Goal: Transaction & Acquisition: Purchase product/service

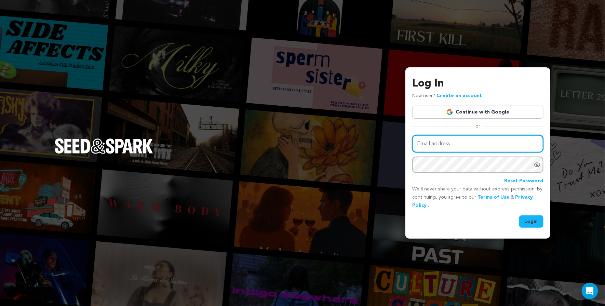
type input "sarmiite.poga@gmail.com"
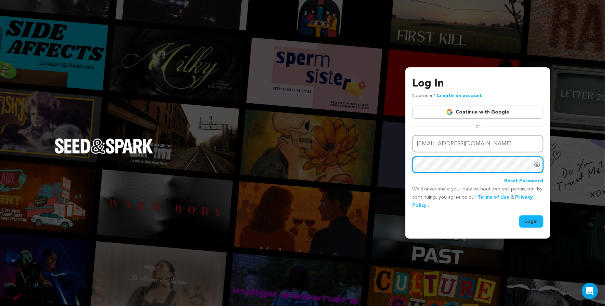
click at [532, 221] on button "Login" at bounding box center [531, 221] width 24 height 12
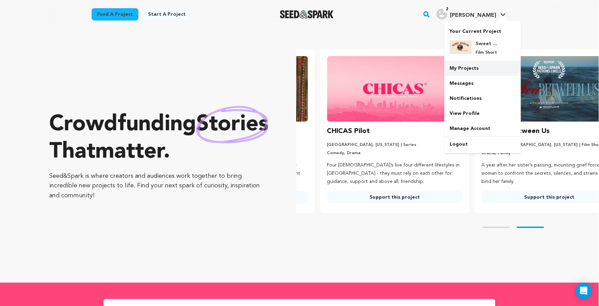
scroll to position [0, 160]
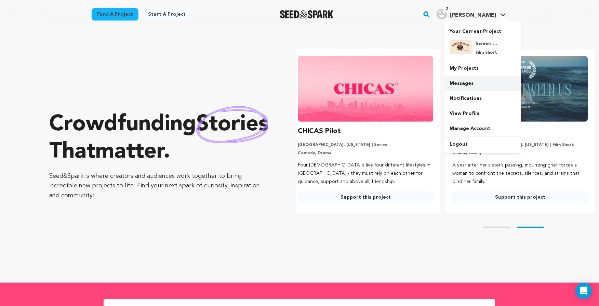
click at [464, 84] on link "Messages" at bounding box center [483, 83] width 77 height 15
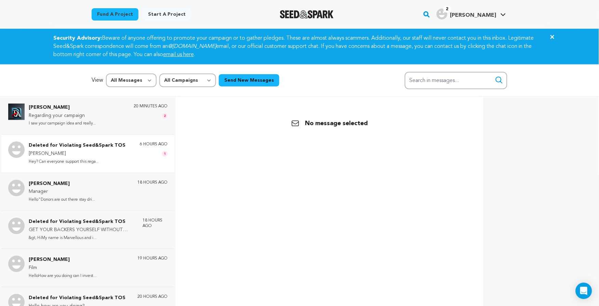
click at [94, 155] on p "[PERSON_NAME]" at bounding box center [77, 154] width 97 height 8
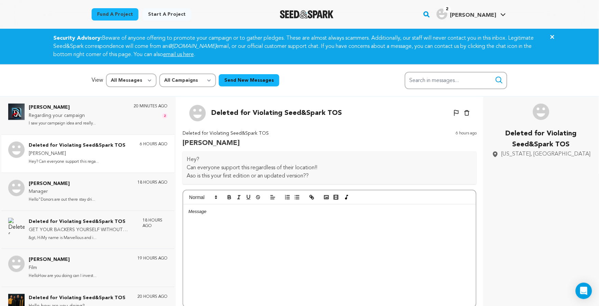
scroll to position [72, 0]
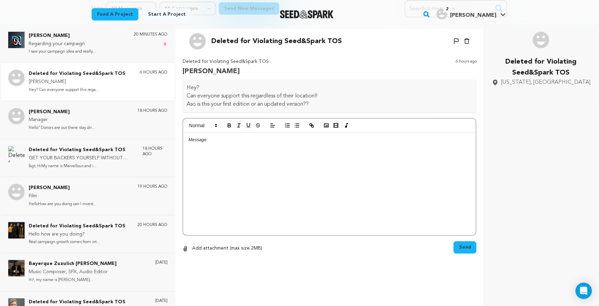
click at [322, 102] on p "Aso is this your first edition or an updated version??" at bounding box center [330, 104] width 286 height 8
click at [117, 43] on div "Abraham David Regarding your campaign I saw your campaign idea and really... 20…" at bounding box center [98, 44] width 139 height 24
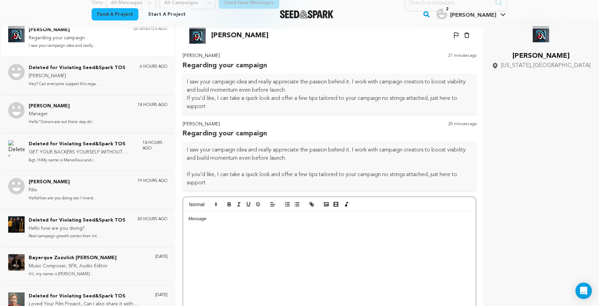
scroll to position [64, 0]
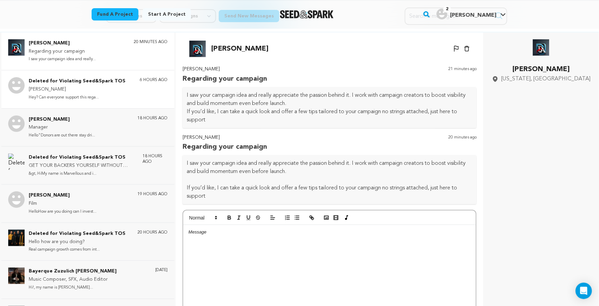
click at [102, 90] on p "William" at bounding box center [77, 89] width 97 height 8
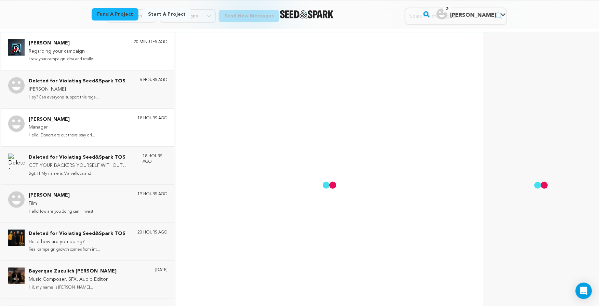
click at [97, 133] on div "Sarah Joy Manager Hello"Donors are out there stay dri... 18 hours ago" at bounding box center [98, 128] width 139 height 24
click at [94, 125] on p "Manager" at bounding box center [62, 127] width 66 height 8
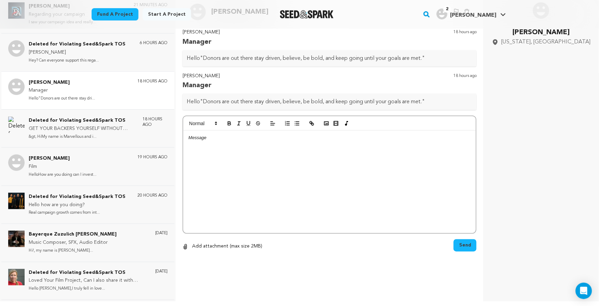
scroll to position [47, 0]
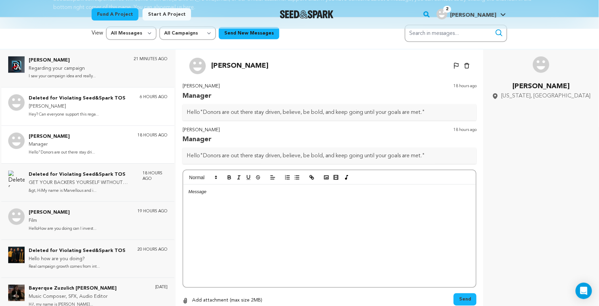
click at [110, 105] on p "William" at bounding box center [77, 107] width 97 height 8
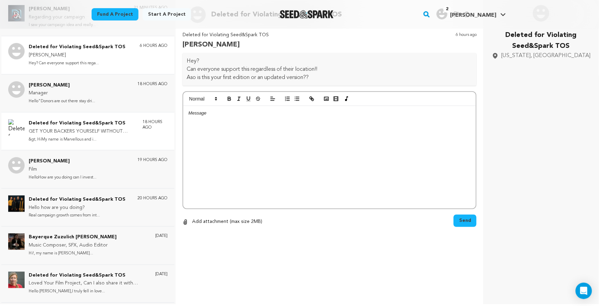
click at [109, 151] on div "Abraham David Regarding your campaign I saw your campaign idea and really... 21…" at bounding box center [88, 151] width 176 height 306
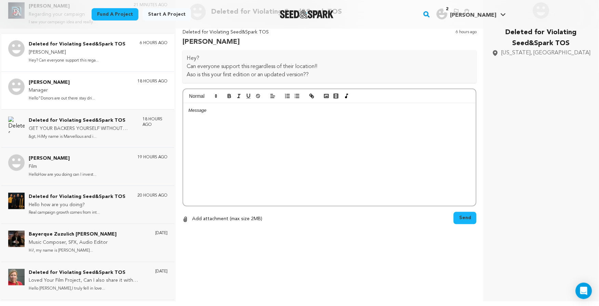
click at [140, 84] on div "18 hours ago" at bounding box center [152, 91] width 30 height 24
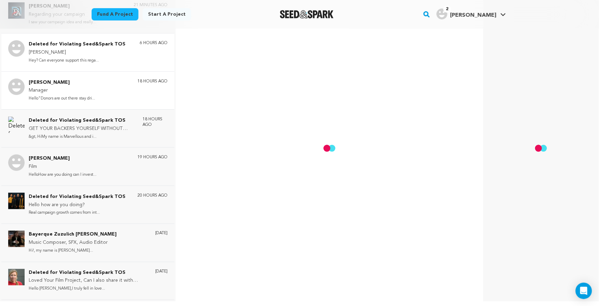
click at [114, 94] on div "Sarah Joy Manager Hello"Donors are out there stay dri... 18 hours ago" at bounding box center [98, 91] width 139 height 24
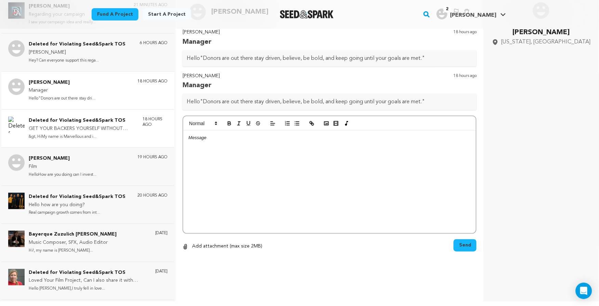
click at [106, 128] on p "GET YOUR BACKERS YOURSELF WITHOUT HIRING EXPERT" at bounding box center [82, 129] width 107 height 8
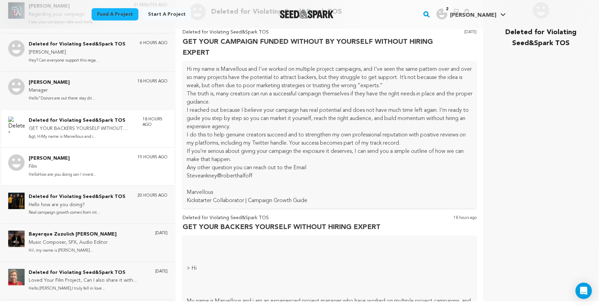
scroll to position [750, 0]
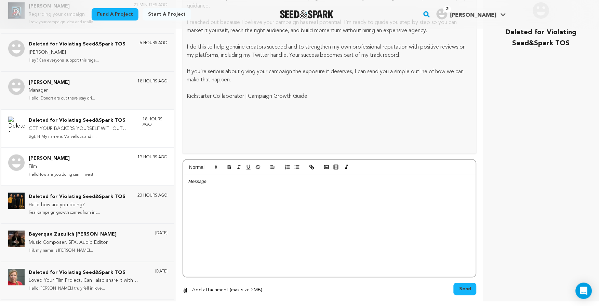
click at [95, 167] on p "Film" at bounding box center [63, 167] width 68 height 8
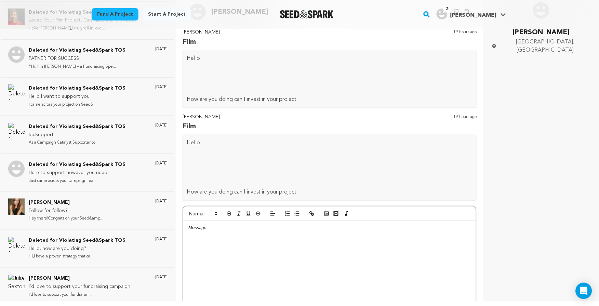
scroll to position [0, 0]
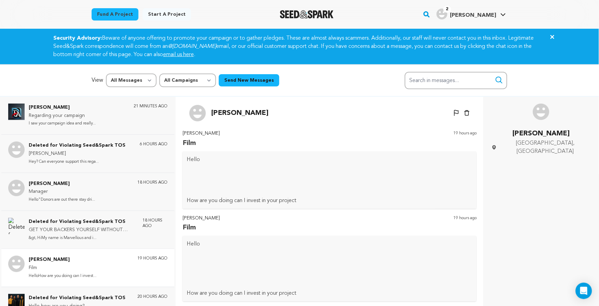
click at [553, 38] on icon "Close" at bounding box center [553, 37] width 8 height 8
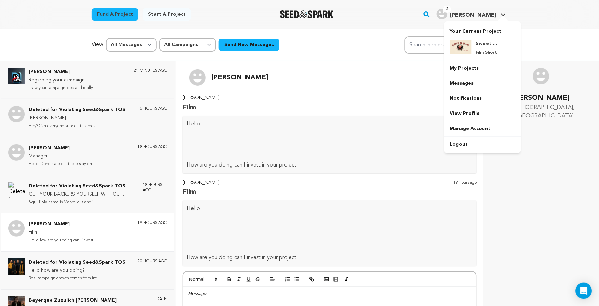
click at [485, 9] on div "2 Sarmite P." at bounding box center [467, 14] width 60 height 11
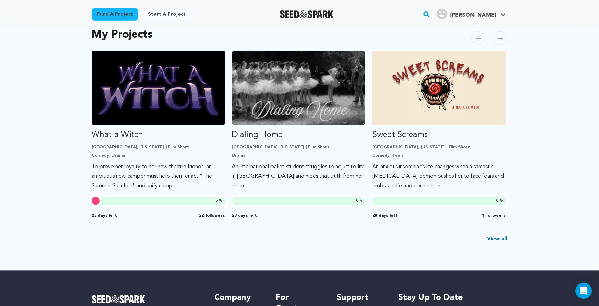
scroll to position [149, 0]
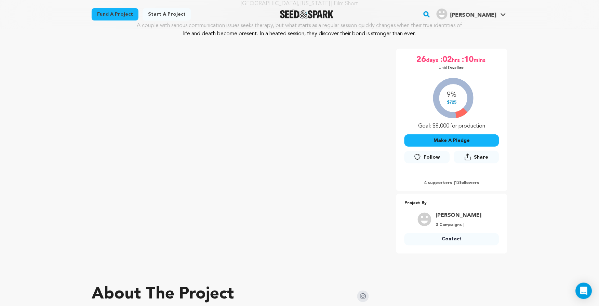
scroll to position [90, 0]
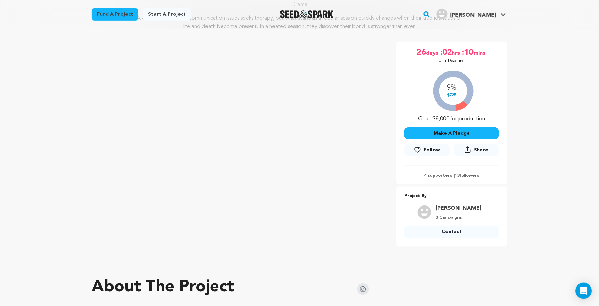
click at [487, 124] on div "Make A Pledge Follow Following Share Share" at bounding box center [452, 142] width 95 height 39
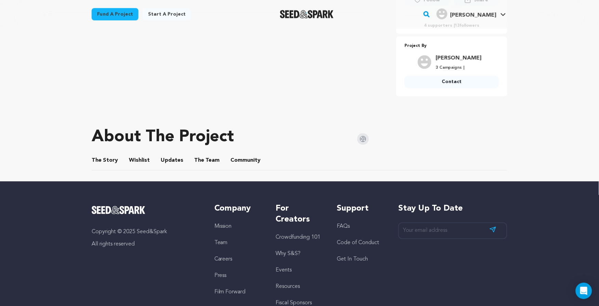
click at [140, 162] on button "Wishlist" at bounding box center [139, 162] width 16 height 16
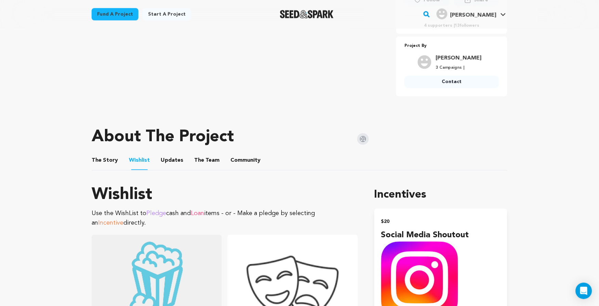
click at [164, 160] on button "Updates" at bounding box center [172, 162] width 16 height 16
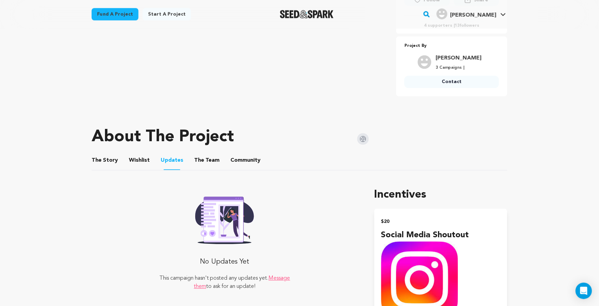
click at [106, 161] on button "The Story" at bounding box center [105, 162] width 16 height 16
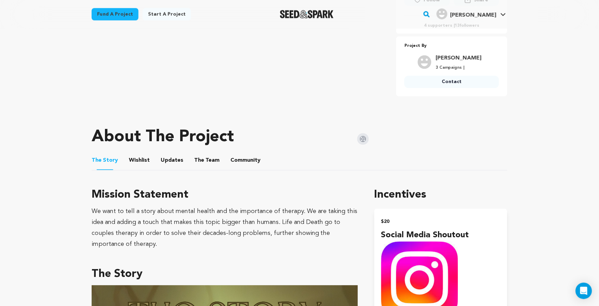
click at [199, 158] on button "The Team" at bounding box center [207, 162] width 16 height 16
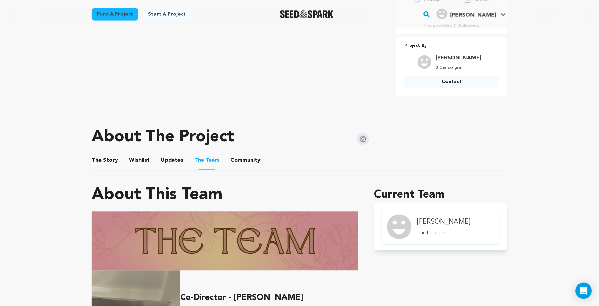
click at [106, 158] on button "The Story" at bounding box center [105, 162] width 16 height 16
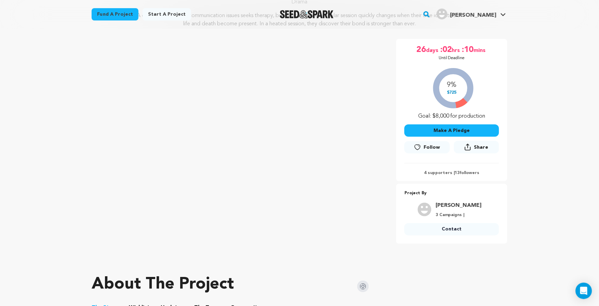
scroll to position [79, 0]
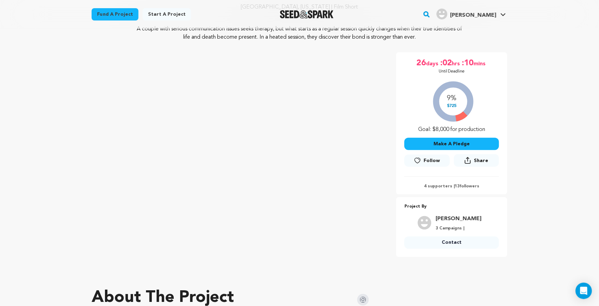
click at [483, 145] on button "Make A Pledge" at bounding box center [452, 144] width 95 height 12
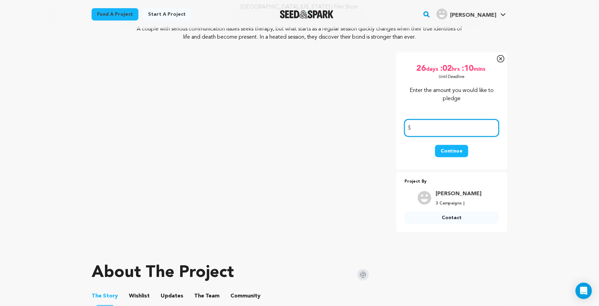
click at [481, 124] on input "number" at bounding box center [452, 127] width 95 height 17
click at [500, 58] on icon at bounding box center [501, 59] width 8 height 8
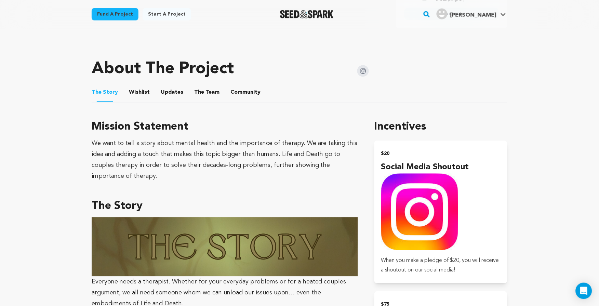
scroll to position [403, 0]
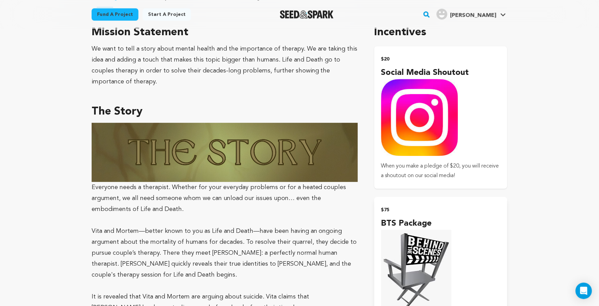
click at [483, 136] on div "$20 Social Media Shoutout When you make a pledge of $20, you will receive a sho…" at bounding box center [440, 117] width 119 height 126
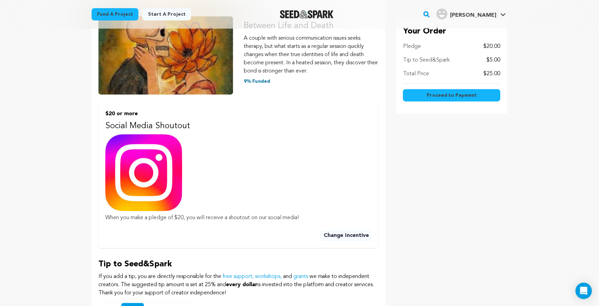
scroll to position [167, 0]
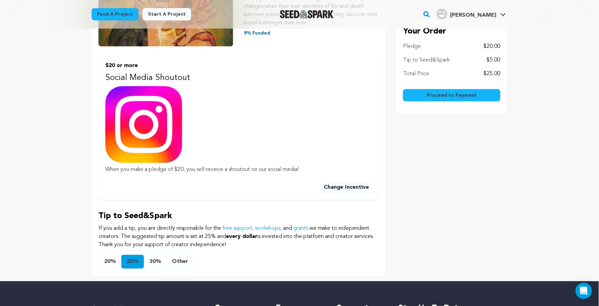
click at [103, 259] on button "20%" at bounding box center [110, 262] width 23 height 14
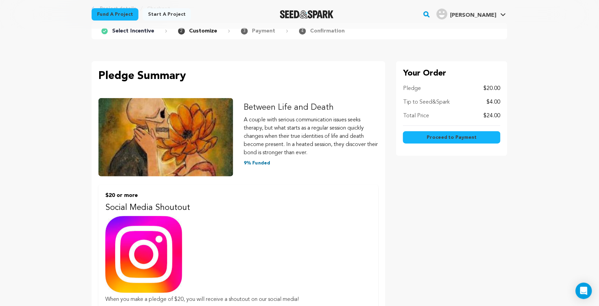
scroll to position [195, 0]
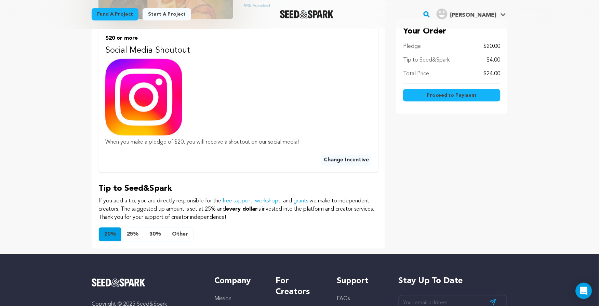
click at [182, 234] on button "Other" at bounding box center [180, 235] width 27 height 14
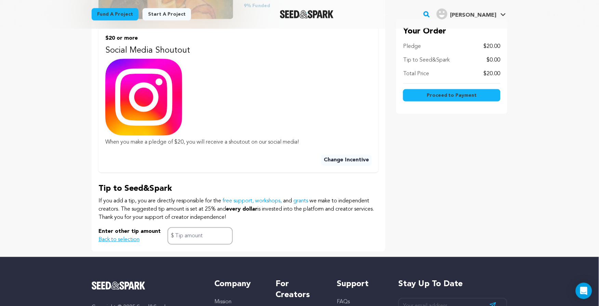
click at [120, 236] on button "Back to selection" at bounding box center [118, 240] width 41 height 8
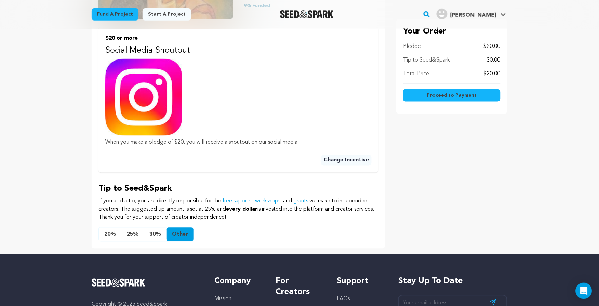
click at [133, 233] on button "25%" at bounding box center [132, 235] width 23 height 14
click at [114, 235] on button "20%" at bounding box center [110, 235] width 23 height 14
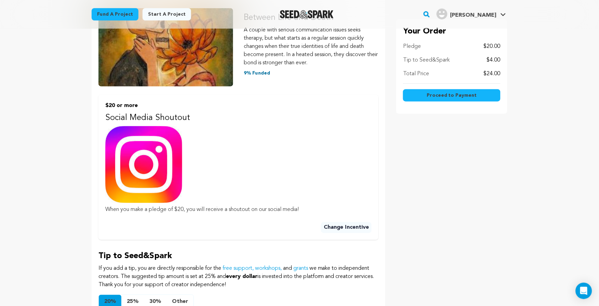
scroll to position [113, 0]
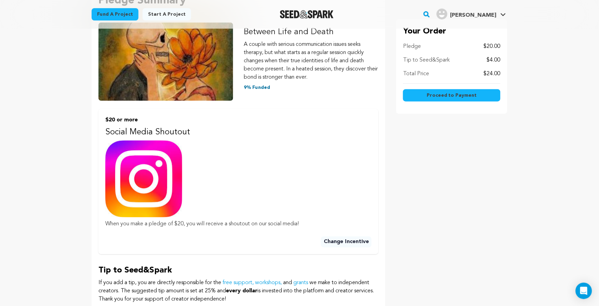
click at [495, 91] on button "Proceed to Payment" at bounding box center [451, 95] width 97 height 12
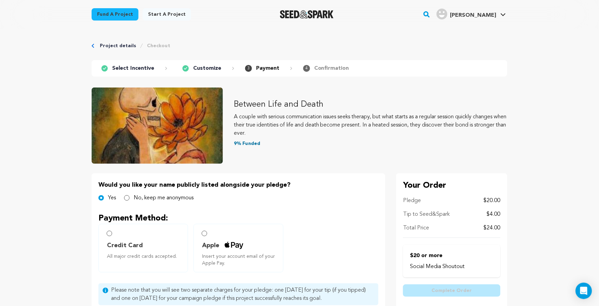
scroll to position [53, 0]
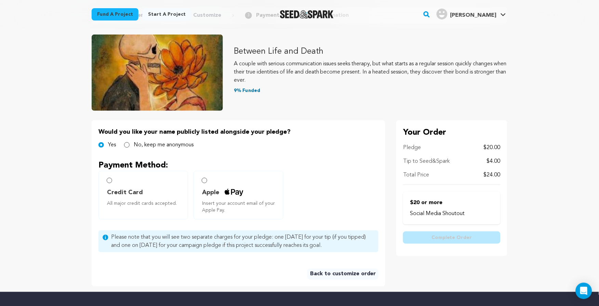
click at [118, 181] on label "Credit Card All major credit cards accepted." at bounding box center [143, 195] width 90 height 49
radio input "true"
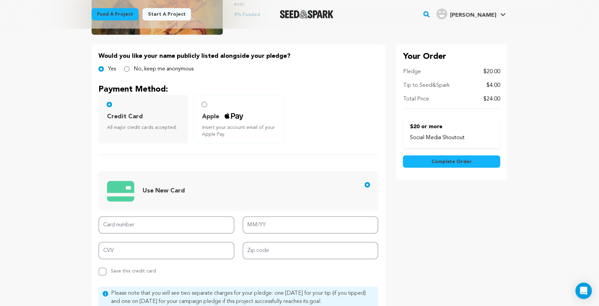
scroll to position [147, 0]
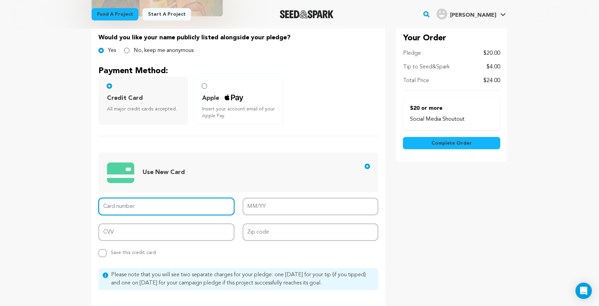
click at [186, 211] on input "Card number" at bounding box center [166, 206] width 136 height 17
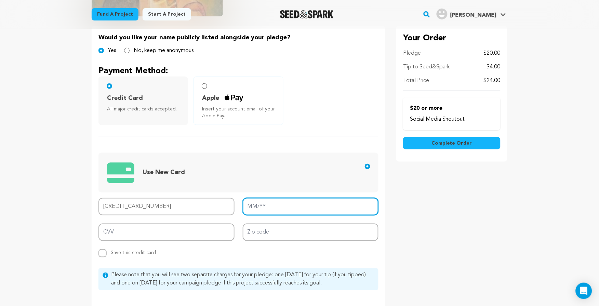
type input "4782 0020 7346 6395"
type input "03/29"
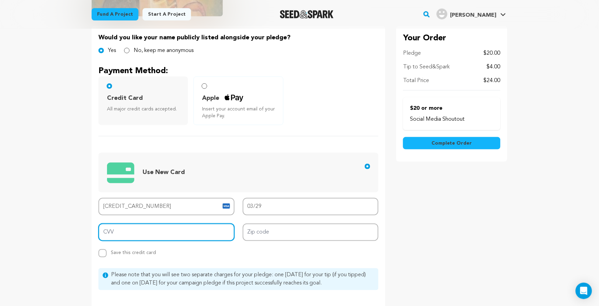
click at [181, 235] on input "CVV" at bounding box center [166, 232] width 136 height 17
type input "526"
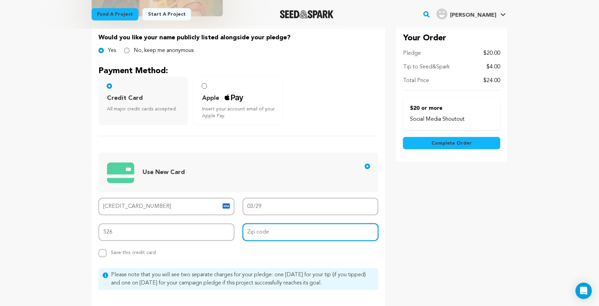
click at [323, 235] on input "Zip code" at bounding box center [311, 232] width 136 height 17
paste input "60187"
type input "60187"
click at [430, 245] on div "Your Order Pledge $20.00 Tip to Seed&Spark $4.00 Total Price $24.00 Social Medi…" at bounding box center [451, 175] width 111 height 298
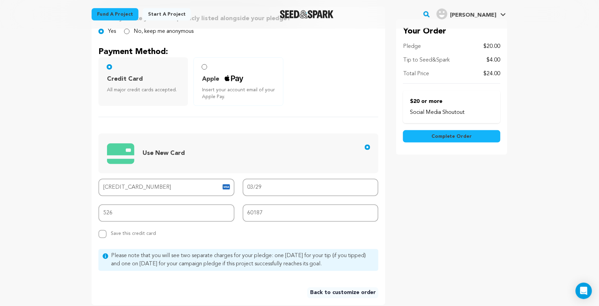
scroll to position [154, 0]
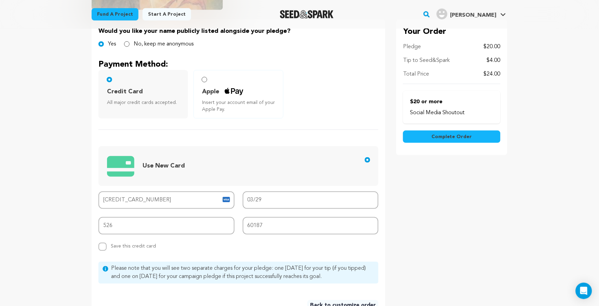
click at [429, 133] on button "Complete Order" at bounding box center [451, 137] width 97 height 12
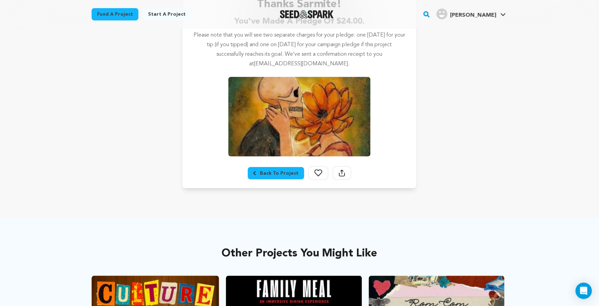
scroll to position [136, 0]
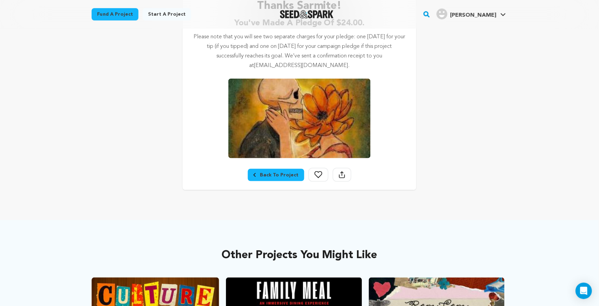
click at [289, 177] on link "Back To Project" at bounding box center [276, 175] width 56 height 12
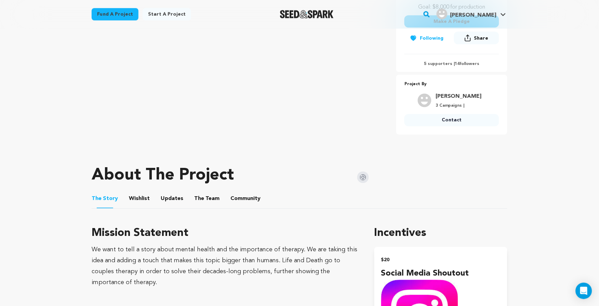
scroll to position [70, 0]
